Goal: Information Seeking & Learning: Learn about a topic

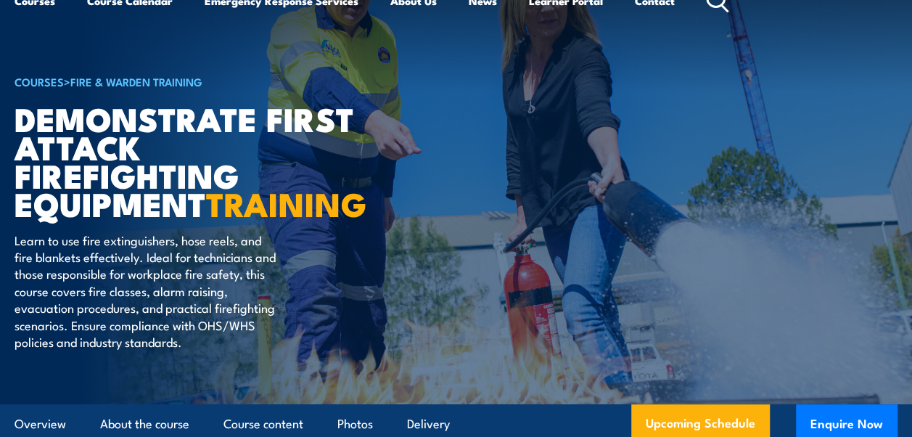
scroll to position [55, 0]
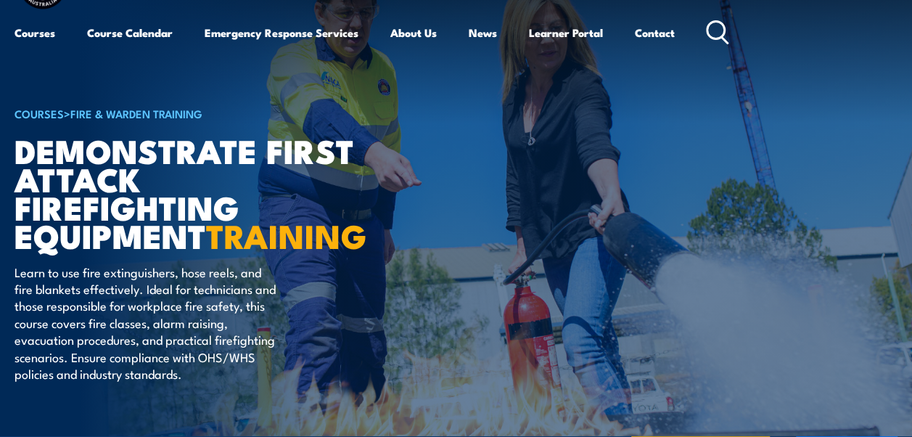
click at [128, 199] on h1 "Demonstrate First Attack Firefighting Equipment TRAINING" at bounding box center [194, 193] width 358 height 114
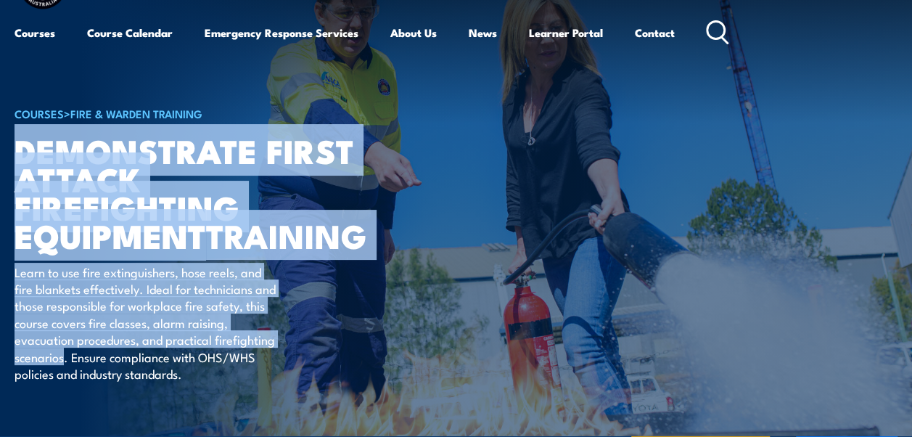
drag, startPoint x: 18, startPoint y: 149, endPoint x: 62, endPoint y: 382, distance: 237.1
click at [62, 382] on div "COURSES > Fire & Warden Training Demonstrate First Attack Firefighting Equipmen…" at bounding box center [194, 208] width 358 height 458
copy div "Demonstrate First Attack Firefighting Equipment TRAINING Learn to use fire exti…"
drag, startPoint x: 463, startPoint y: 239, endPoint x: 457, endPoint y: 296, distance: 57.6
click at [457, 296] on article "COURSES > Fire & Warden Training Demonstrate First Attack Firefighting Equipmen…" at bounding box center [456, 208] width 883 height 458
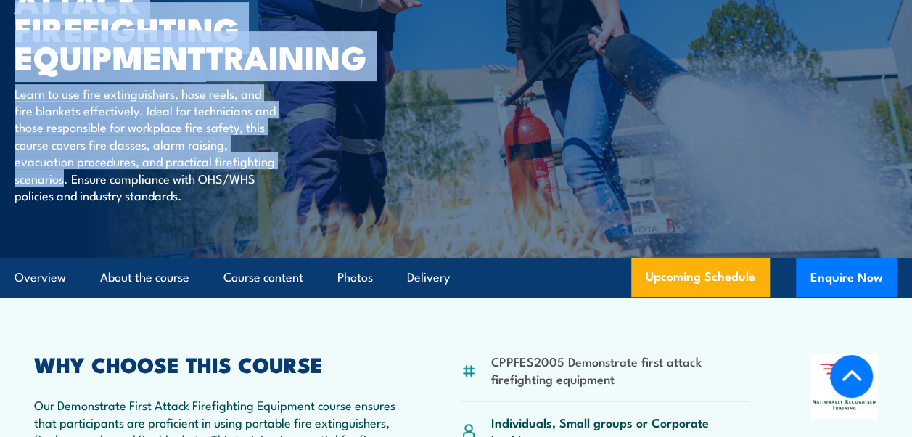
scroll to position [273, 0]
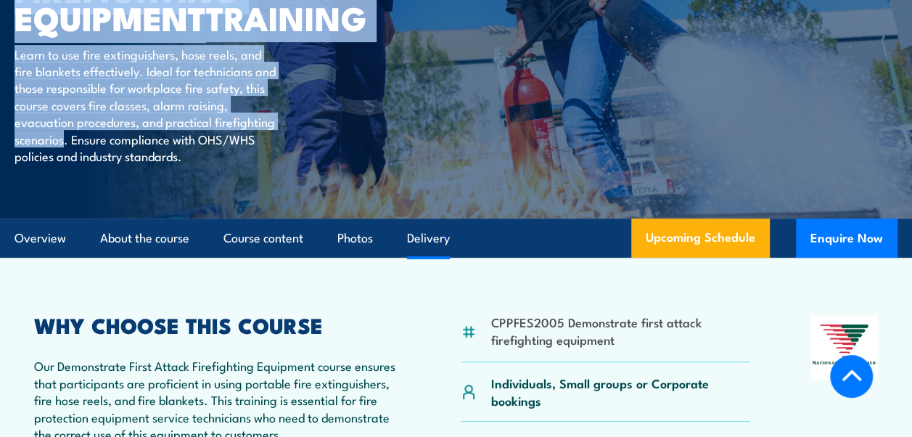
click at [433, 258] on link "Delivery" at bounding box center [428, 238] width 43 height 38
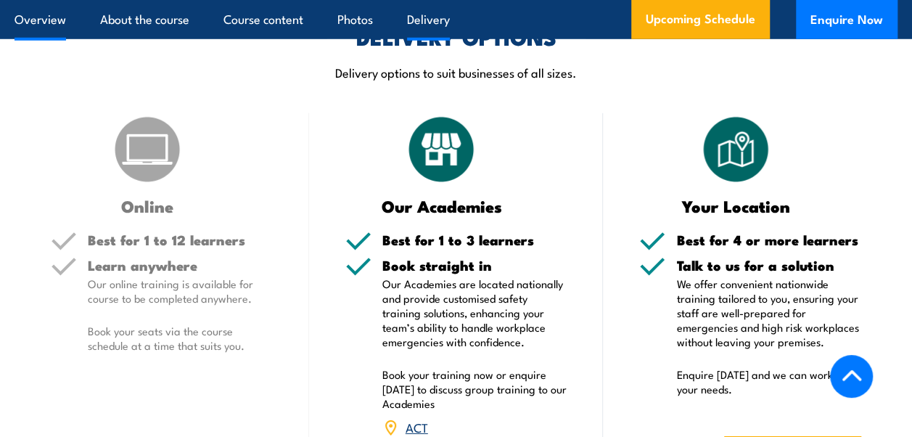
scroll to position [2075, 0]
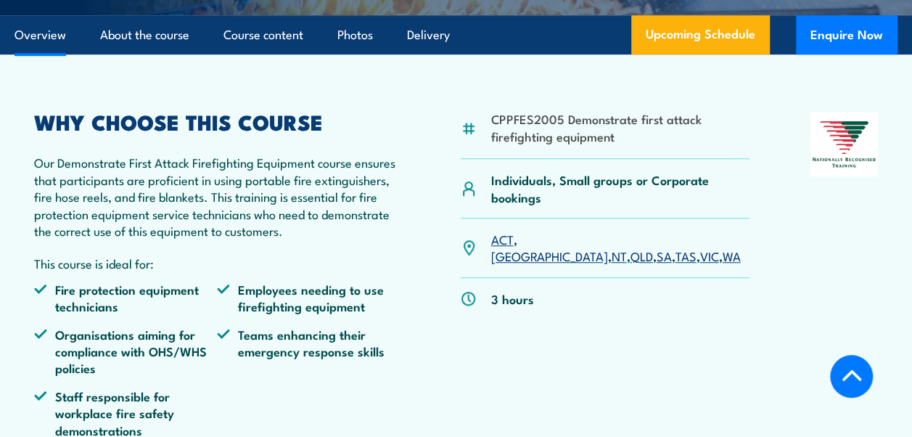
scroll to position [549, 0]
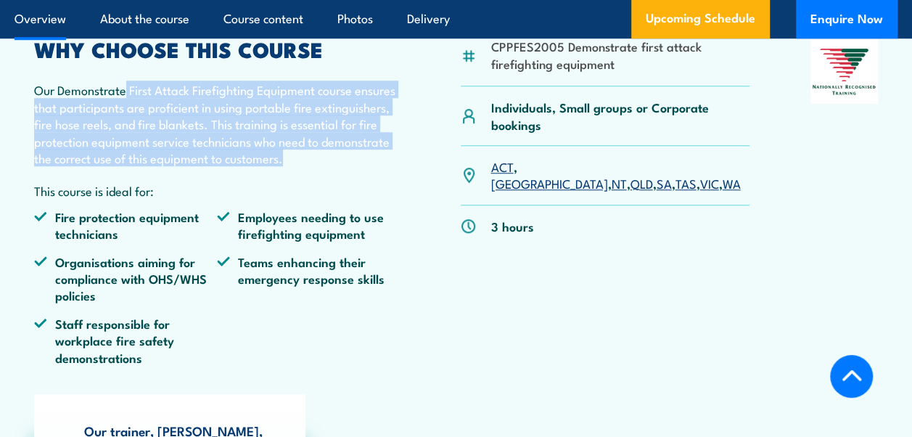
drag, startPoint x: 126, startPoint y: 119, endPoint x: 302, endPoint y: 192, distance: 190.0
click at [302, 166] on p "Our Demonstrate First Attack Firefighting Equipment course ensures that partici…" at bounding box center [217, 123] width 366 height 85
drag, startPoint x: 302, startPoint y: 192, endPoint x: 236, endPoint y: 155, distance: 75.3
copy p "First Attack Firefighting Equipment course ensures that participants are profic…"
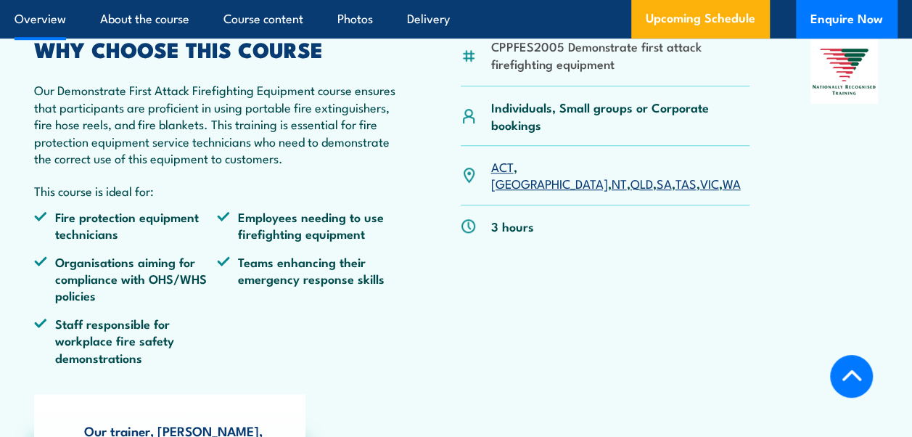
click at [414, 208] on div "CPPFES2005 Demonstrate first attack firefighting equipment Individuals, Small g…" at bounding box center [456, 207] width 844 height 337
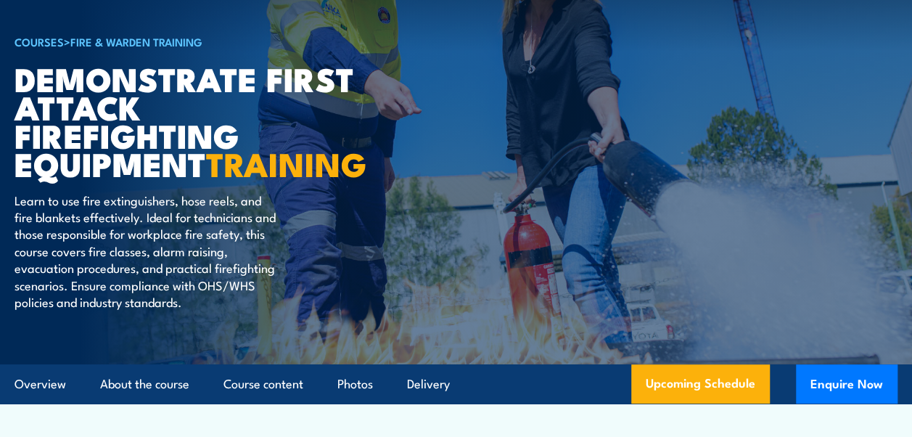
scroll to position [113, 0]
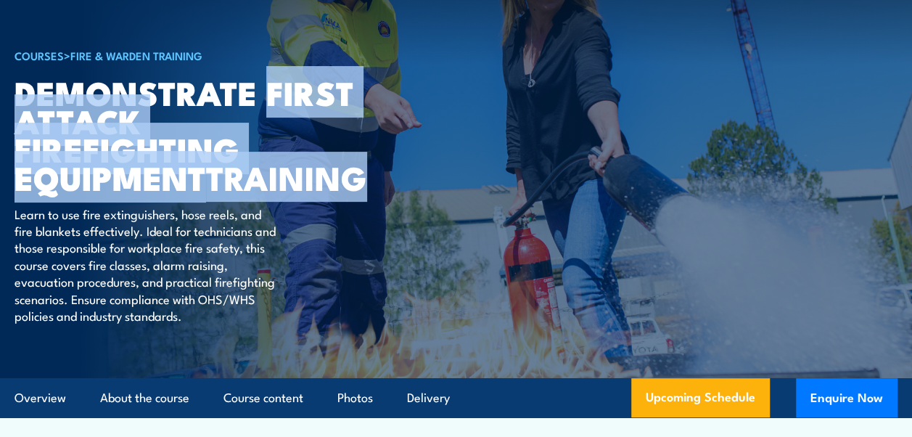
drag, startPoint x: 264, startPoint y: 95, endPoint x: 327, endPoint y: 194, distance: 117.4
click at [327, 192] on h1 "Demonstrate First Attack Firefighting Equipment TRAINING" at bounding box center [194, 135] width 358 height 114
copy h1 "First Attack Firefighting Equipment TRAINING"
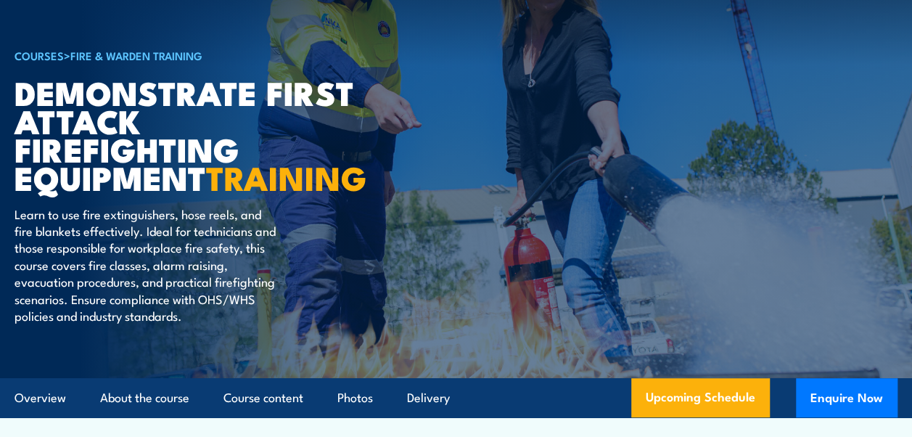
click at [405, 254] on article "COURSES > Fire & Warden Training Demonstrate First Attack Firefighting Equipmen…" at bounding box center [456, 150] width 883 height 458
click at [315, 282] on div "COURSES > Fire & Warden Training Demonstrate First Attack Firefighting Equipmen…" at bounding box center [194, 150] width 358 height 458
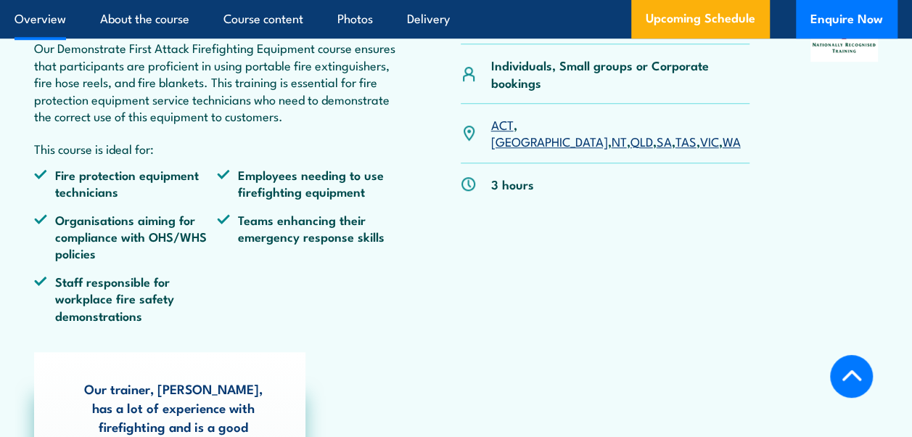
scroll to position [621, 0]
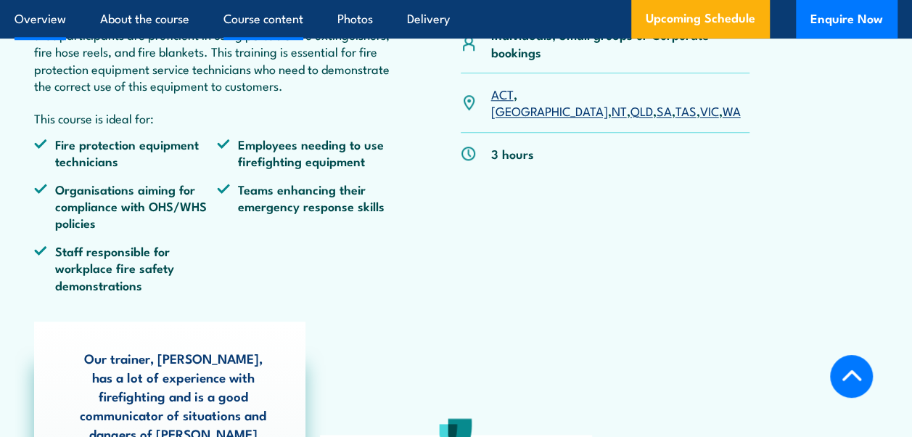
click at [251, 16] on link "Course content" at bounding box center [264, 19] width 80 height 38
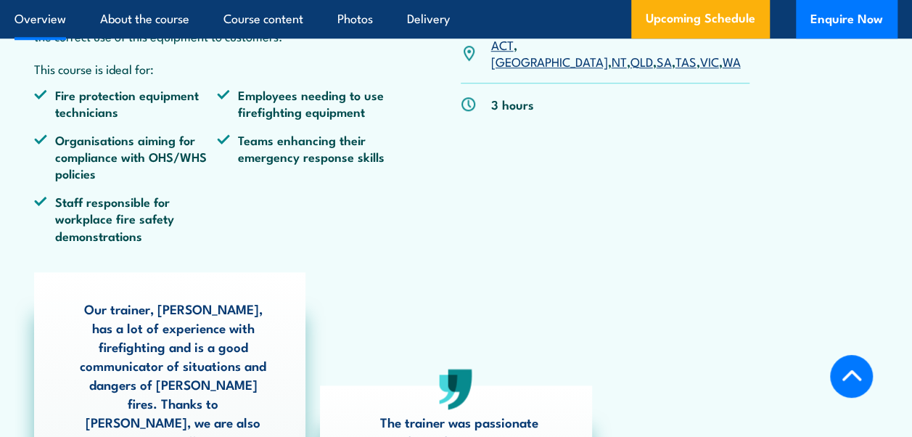
scroll to position [666, 0]
